Goal: Check status

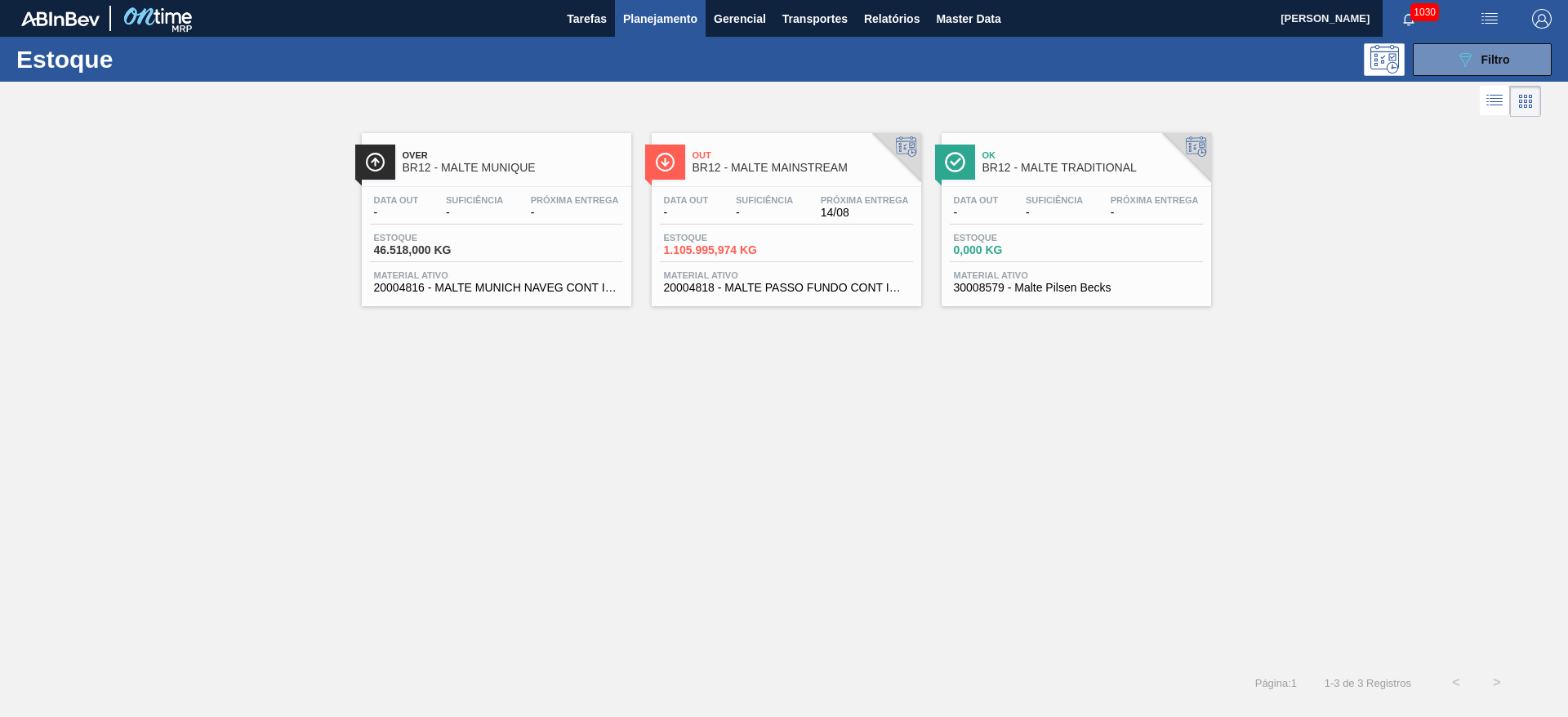
click at [739, 233] on span "Estoque" at bounding box center [721, 237] width 114 height 9
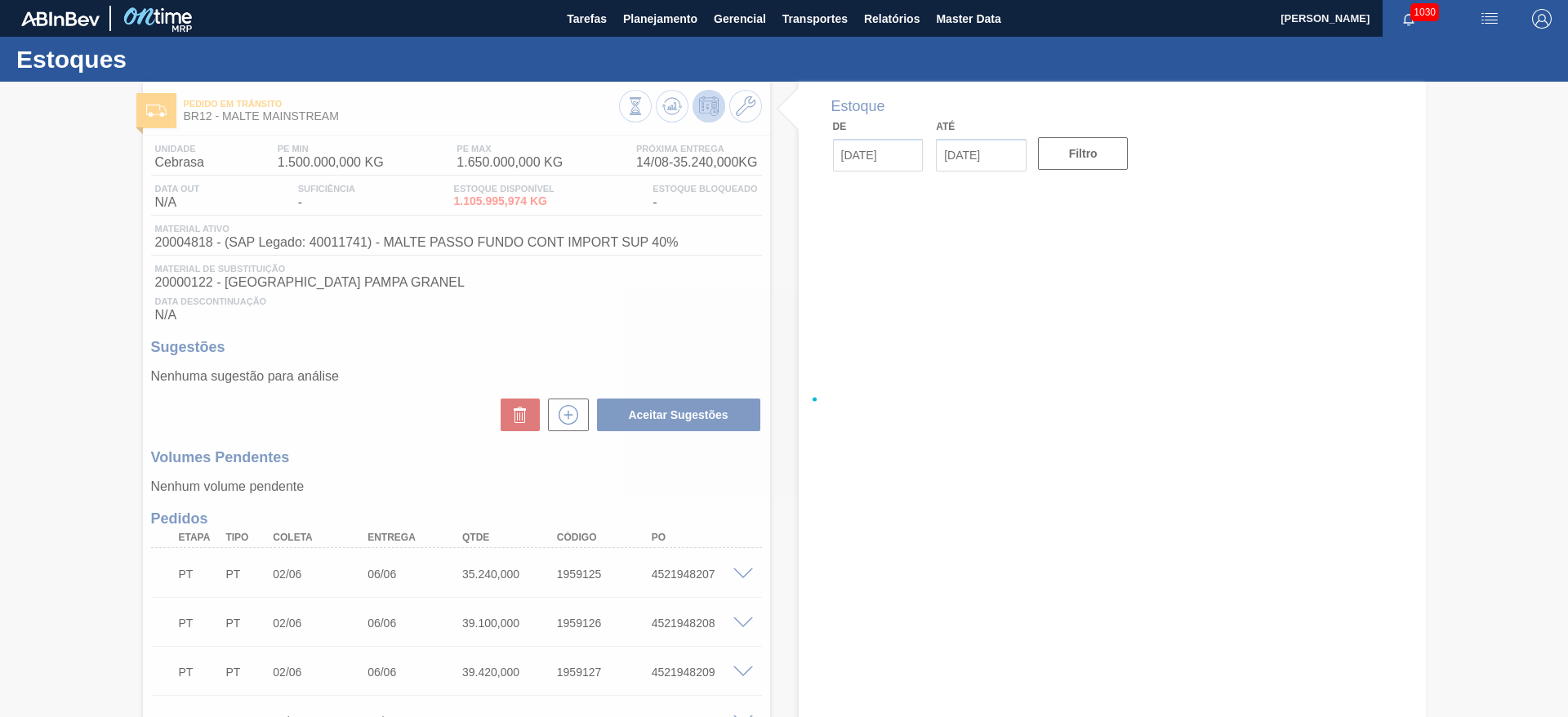
type input "[DATE]"
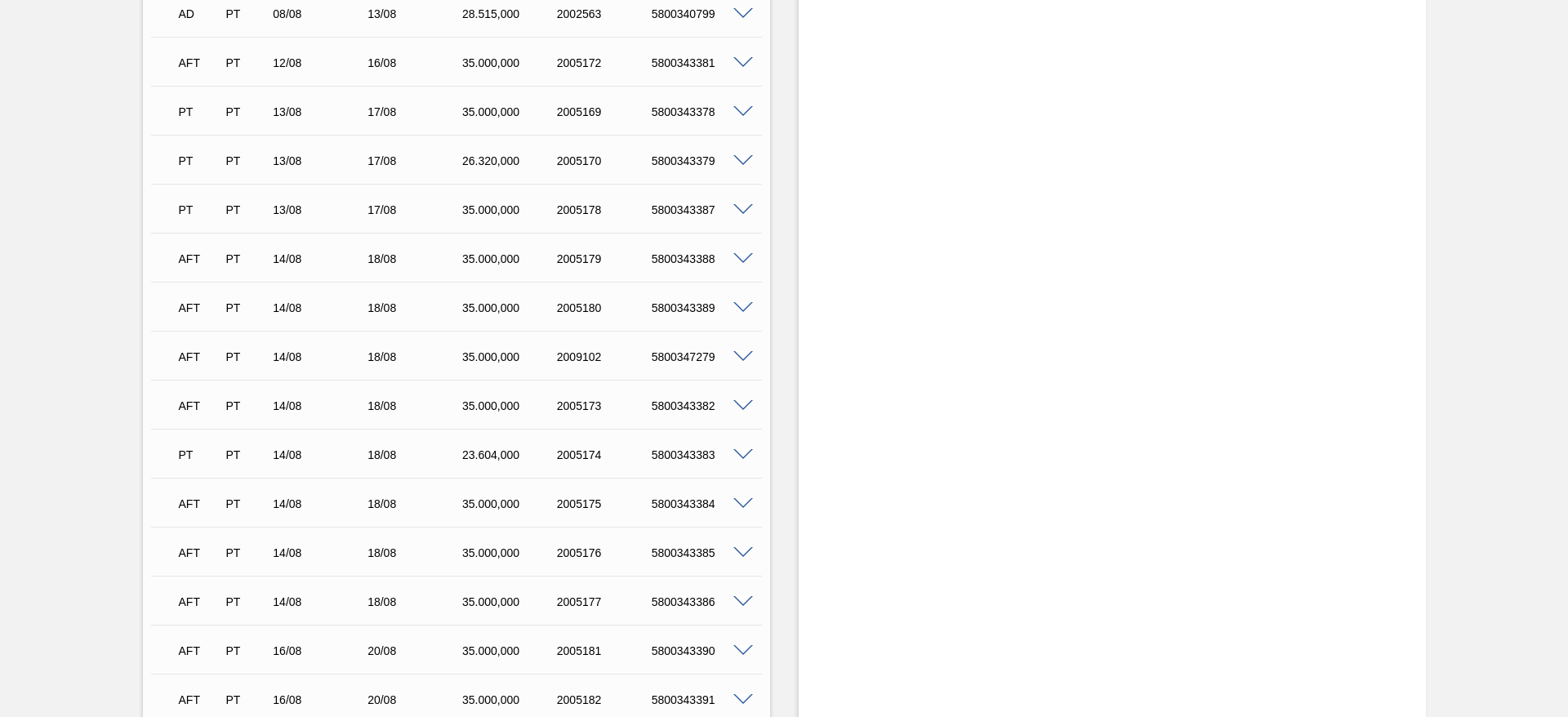
scroll to position [3654, 0]
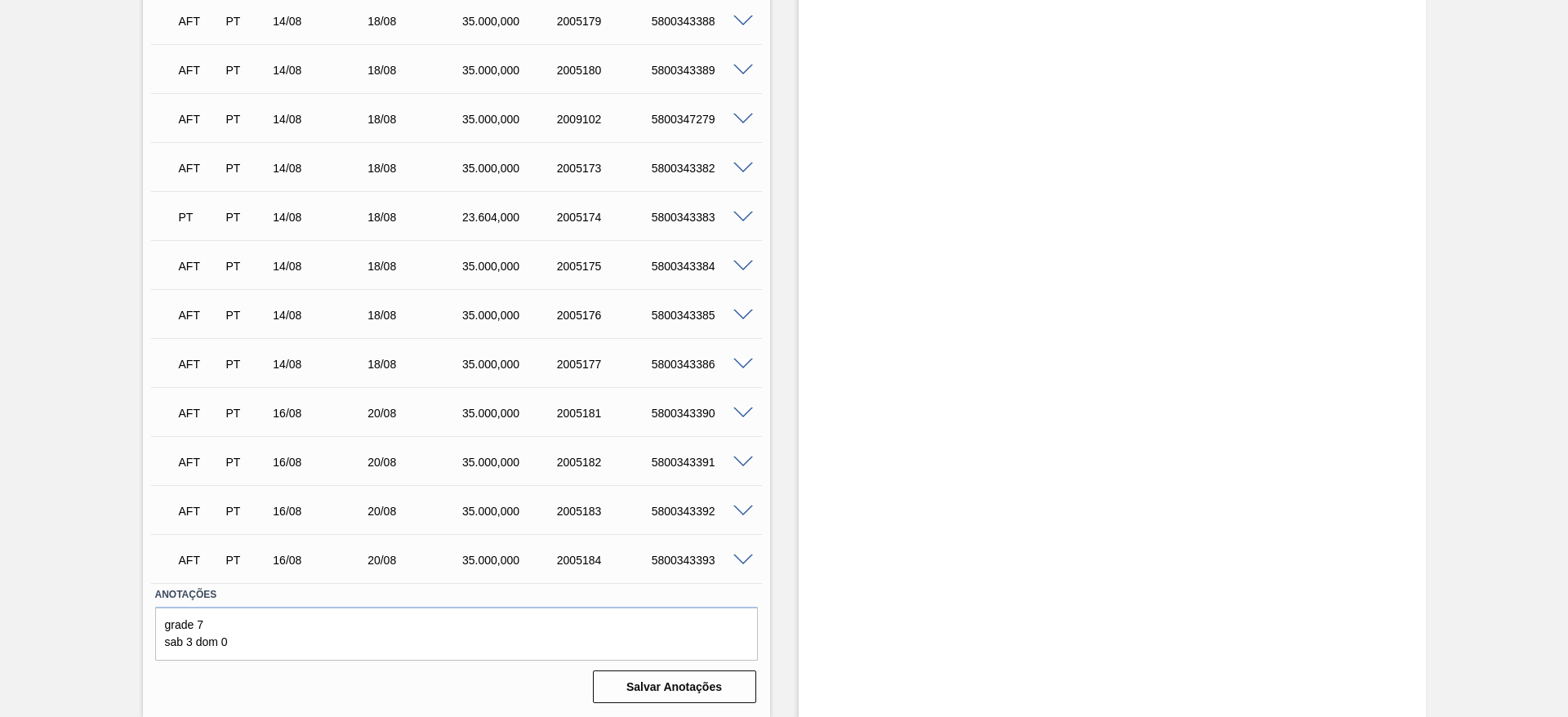
click at [745, 363] on span at bounding box center [743, 364] width 20 height 12
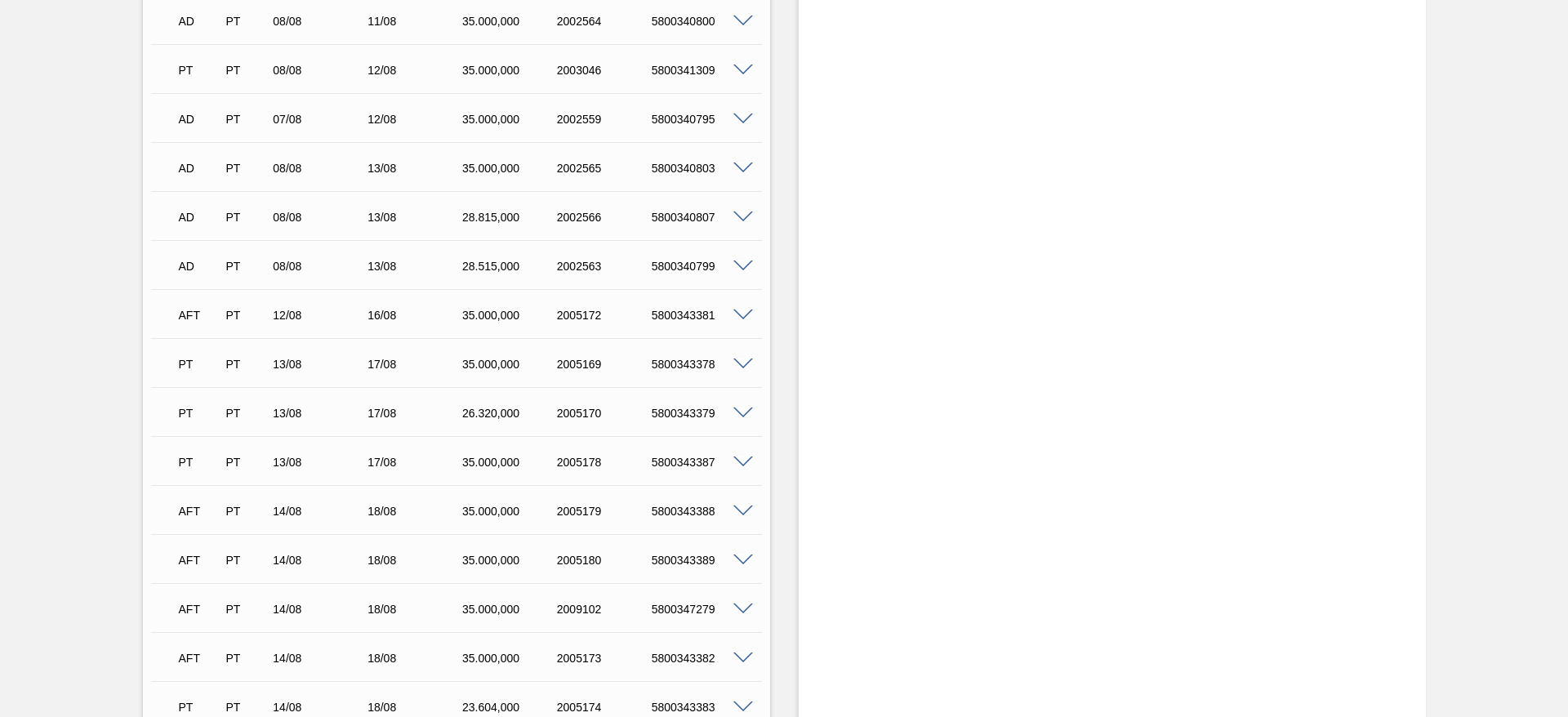
scroll to position [3531, 0]
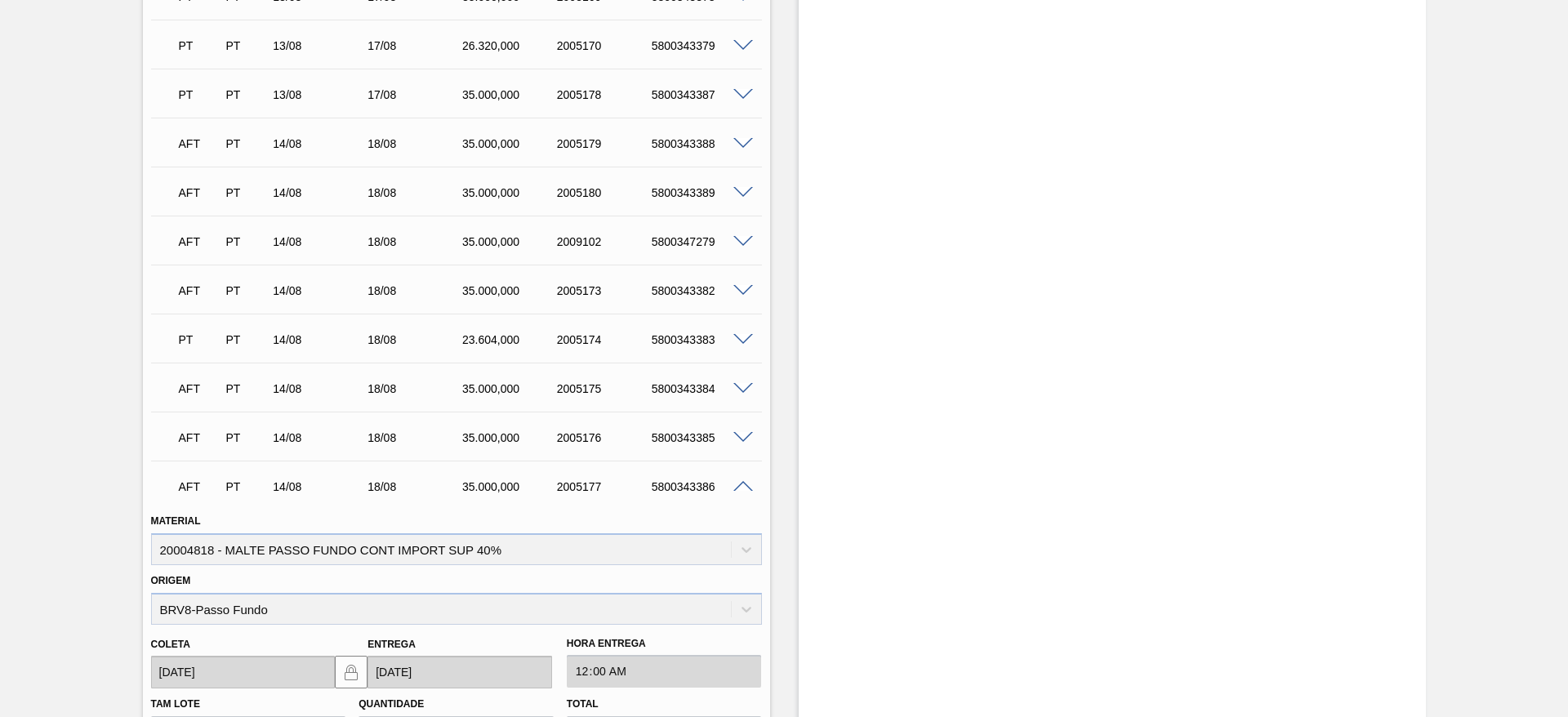
click at [740, 434] on span at bounding box center [743, 487] width 20 height 12
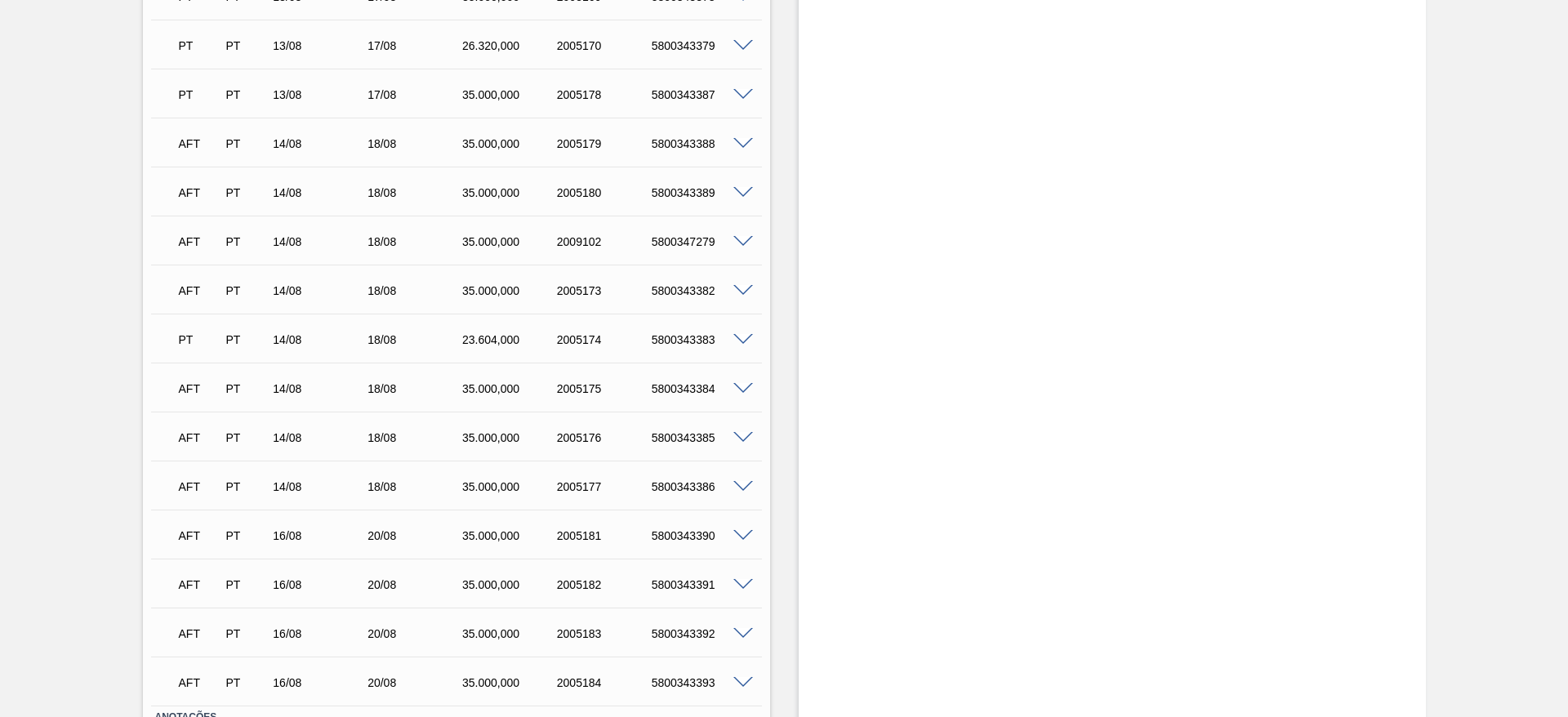
click at [744, 143] on span at bounding box center [743, 144] width 20 height 12
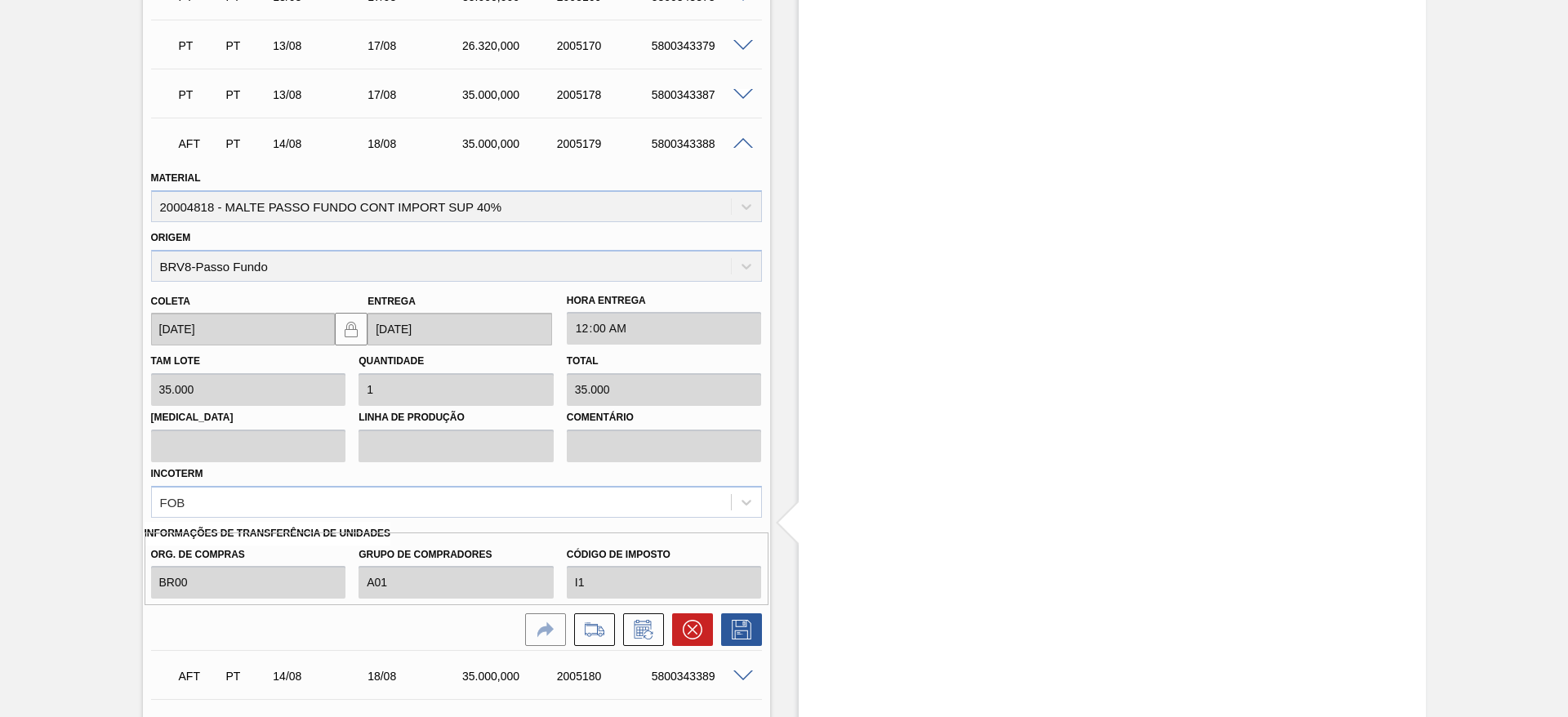
click at [741, 145] on span at bounding box center [743, 144] width 20 height 12
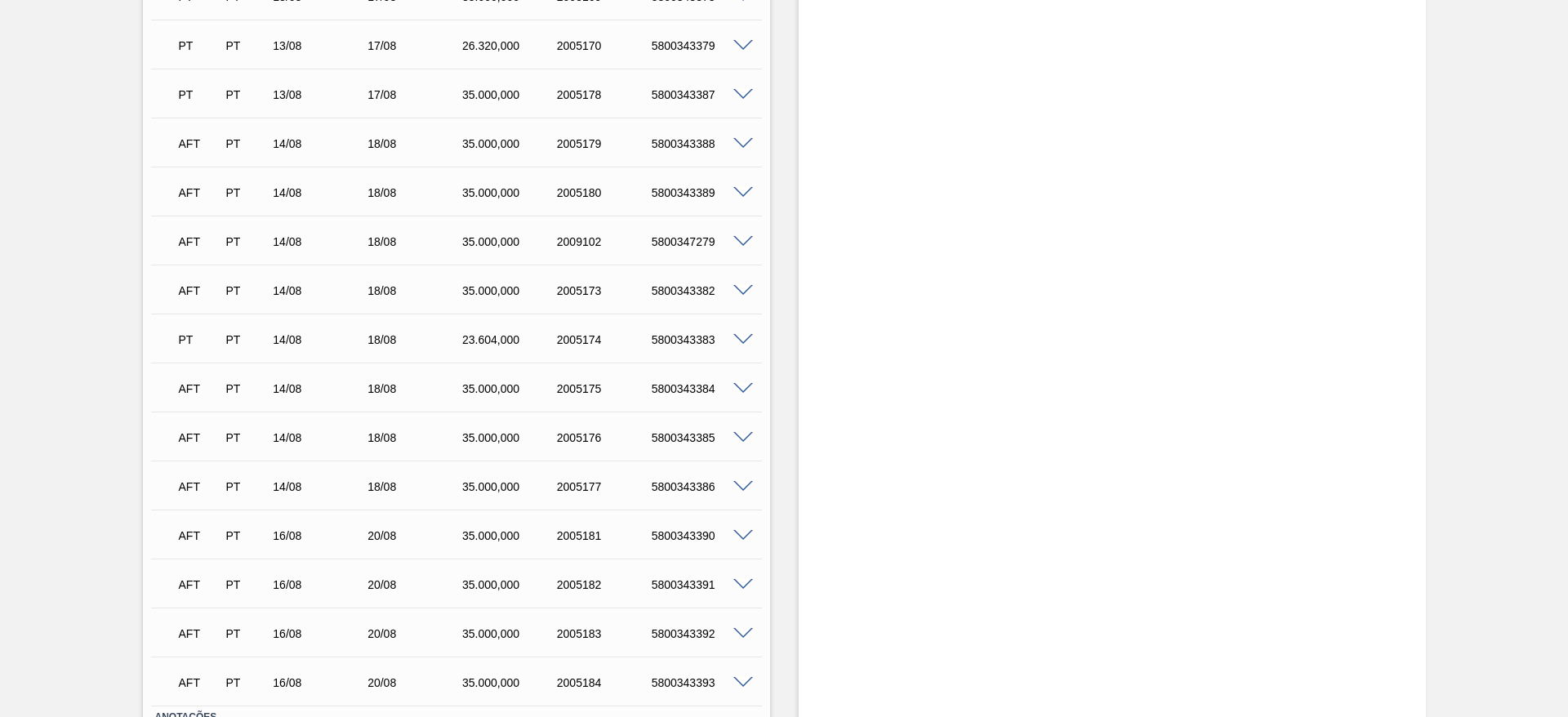
click at [743, 238] on span at bounding box center [743, 242] width 20 height 12
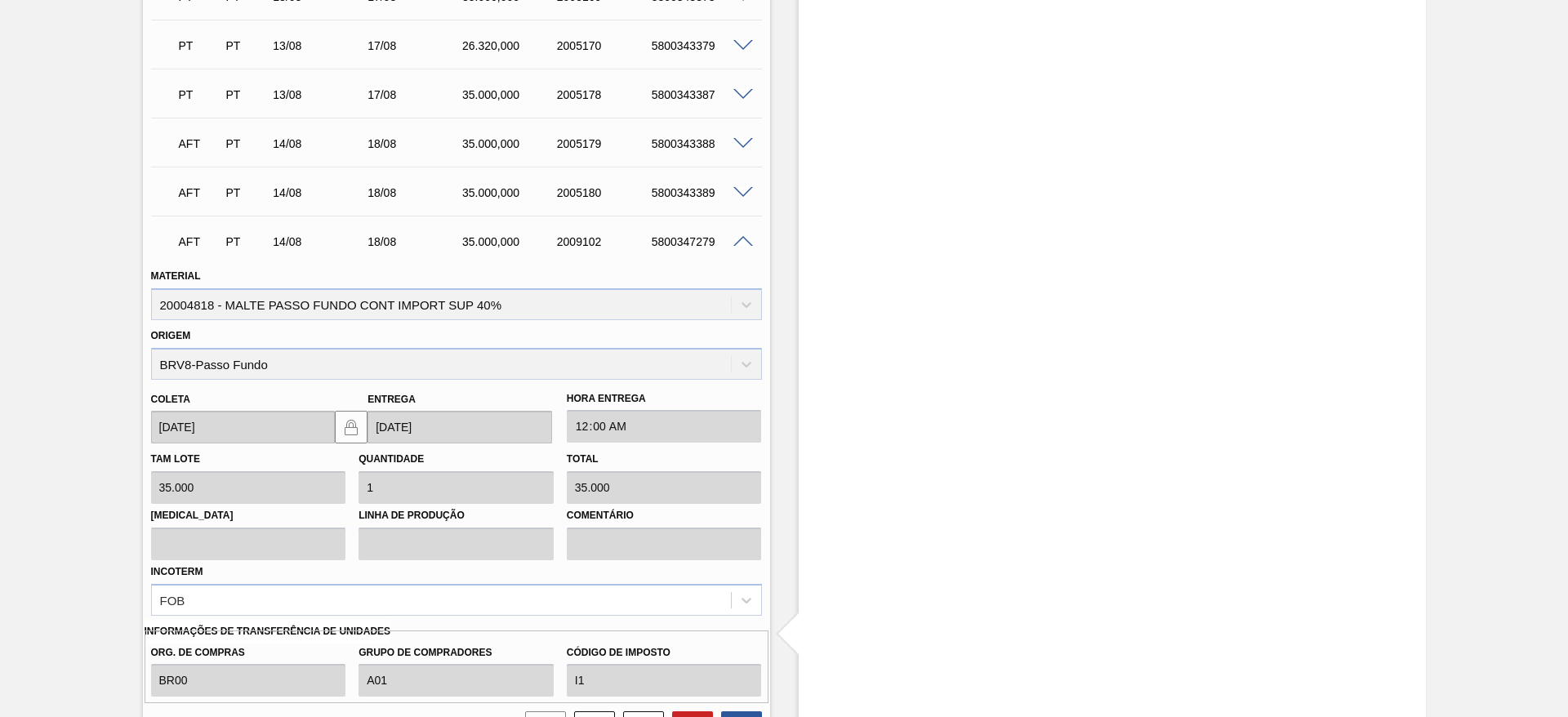
click at [683, 234] on div "AFT PT 14/08 18/08 35.000,000 2009102 5800347279" at bounding box center [451, 240] width 567 height 32
copy div "5800347279"
